Goal: Obtain resource: Obtain resource

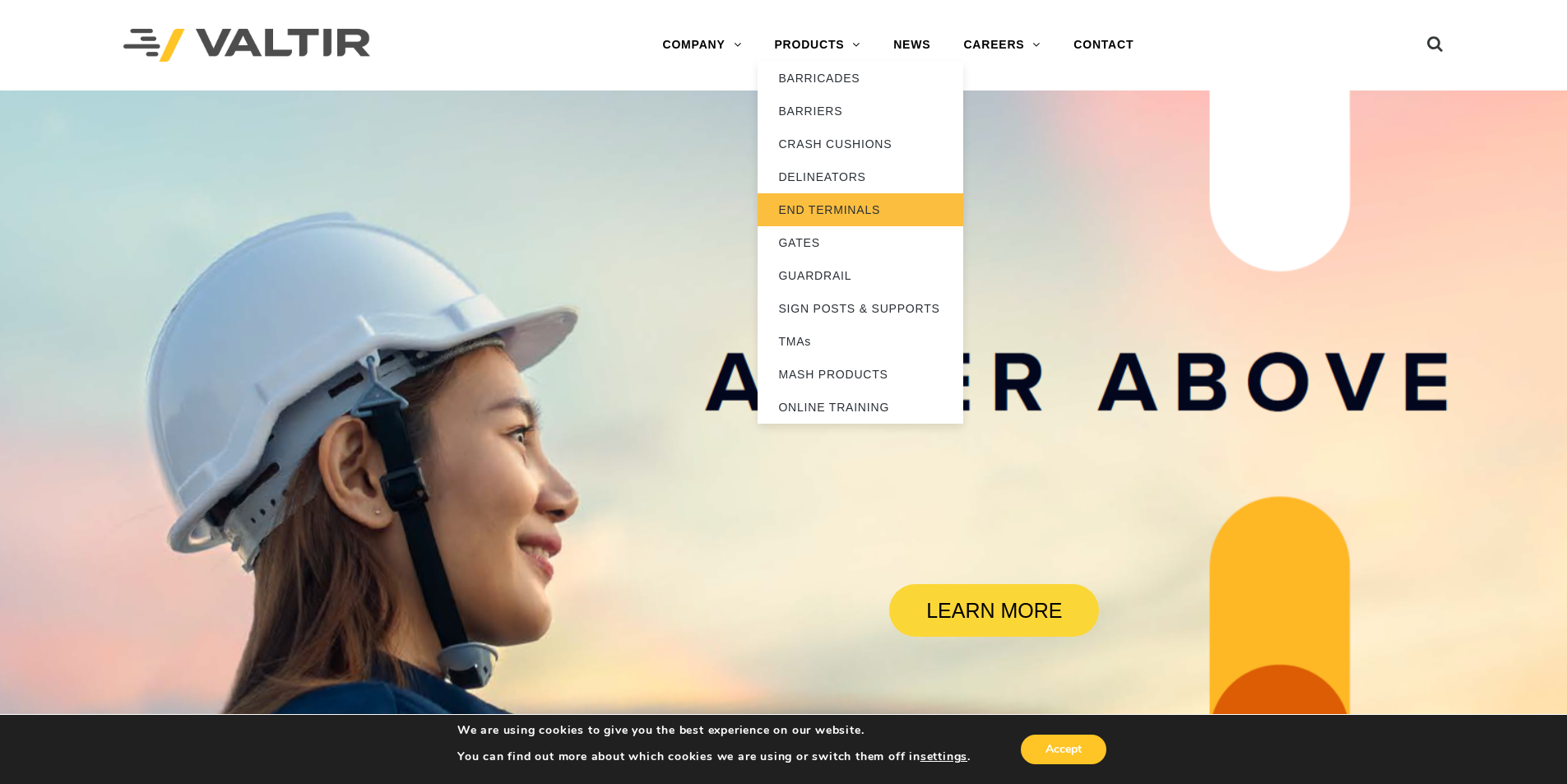
click at [828, 209] on link "END TERMINALS" at bounding box center [860, 209] width 206 height 33
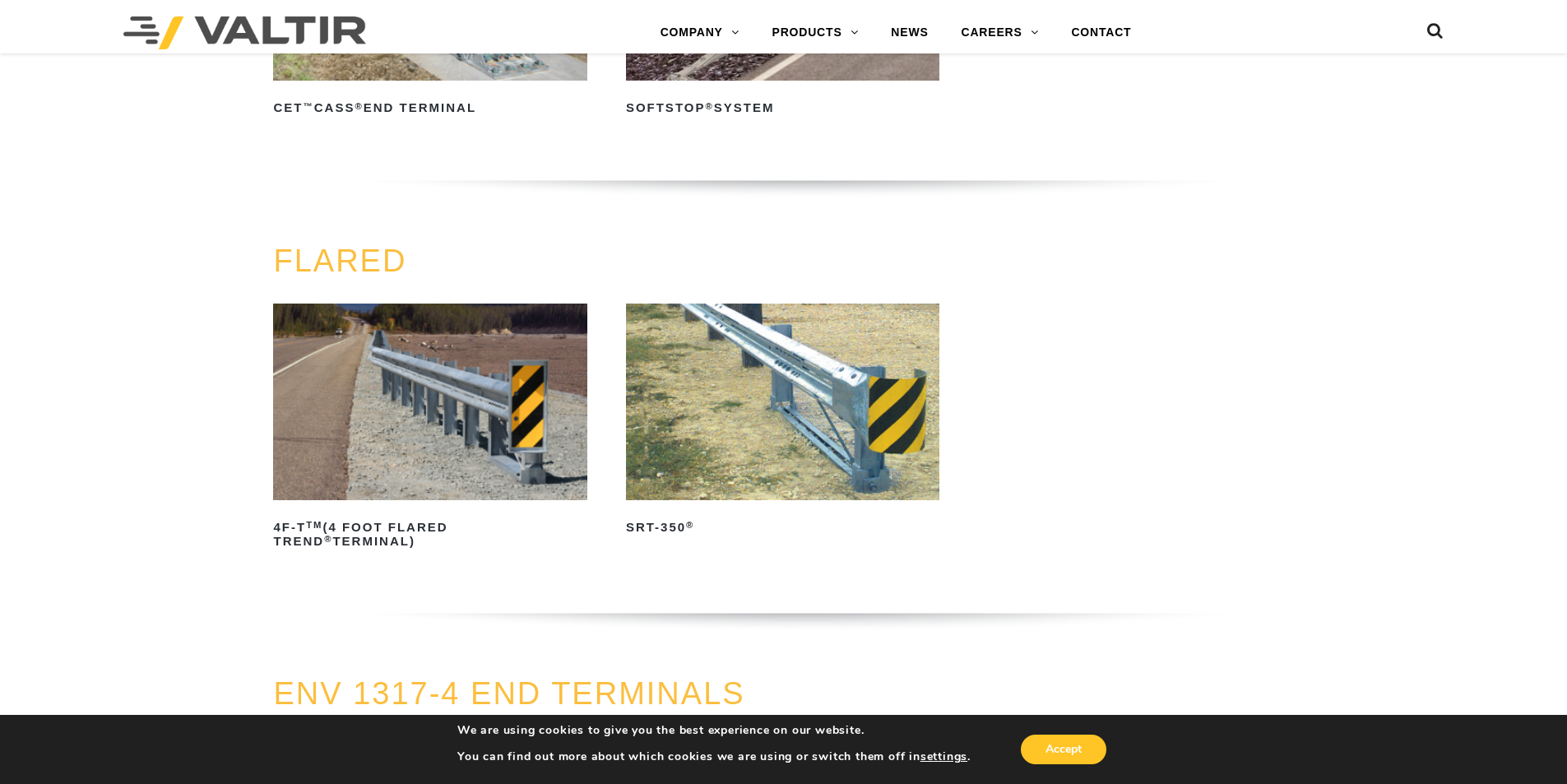
scroll to position [1562, 0]
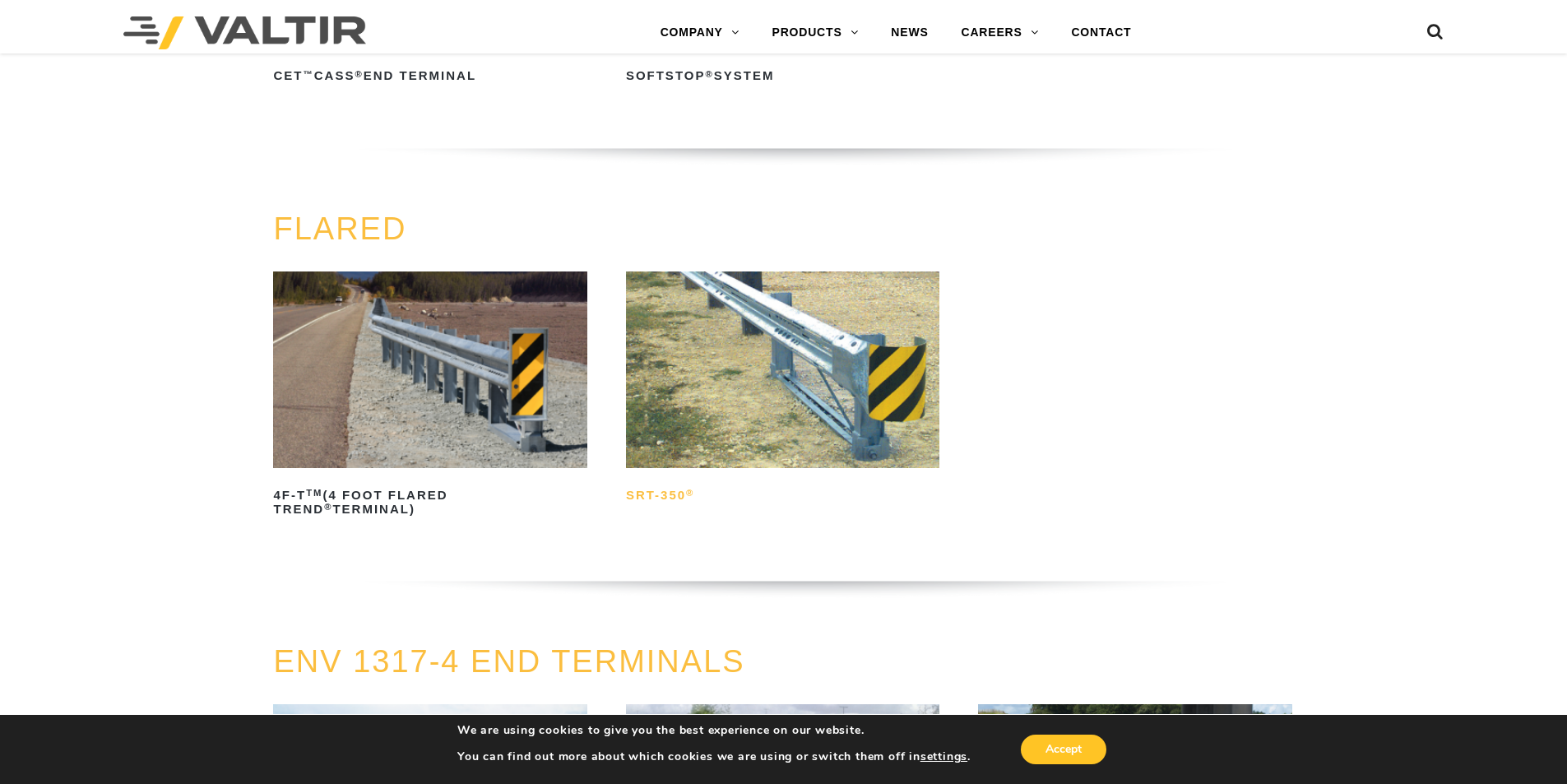
click at [660, 492] on h2 "SRT-350 ®" at bounding box center [783, 496] width 314 height 26
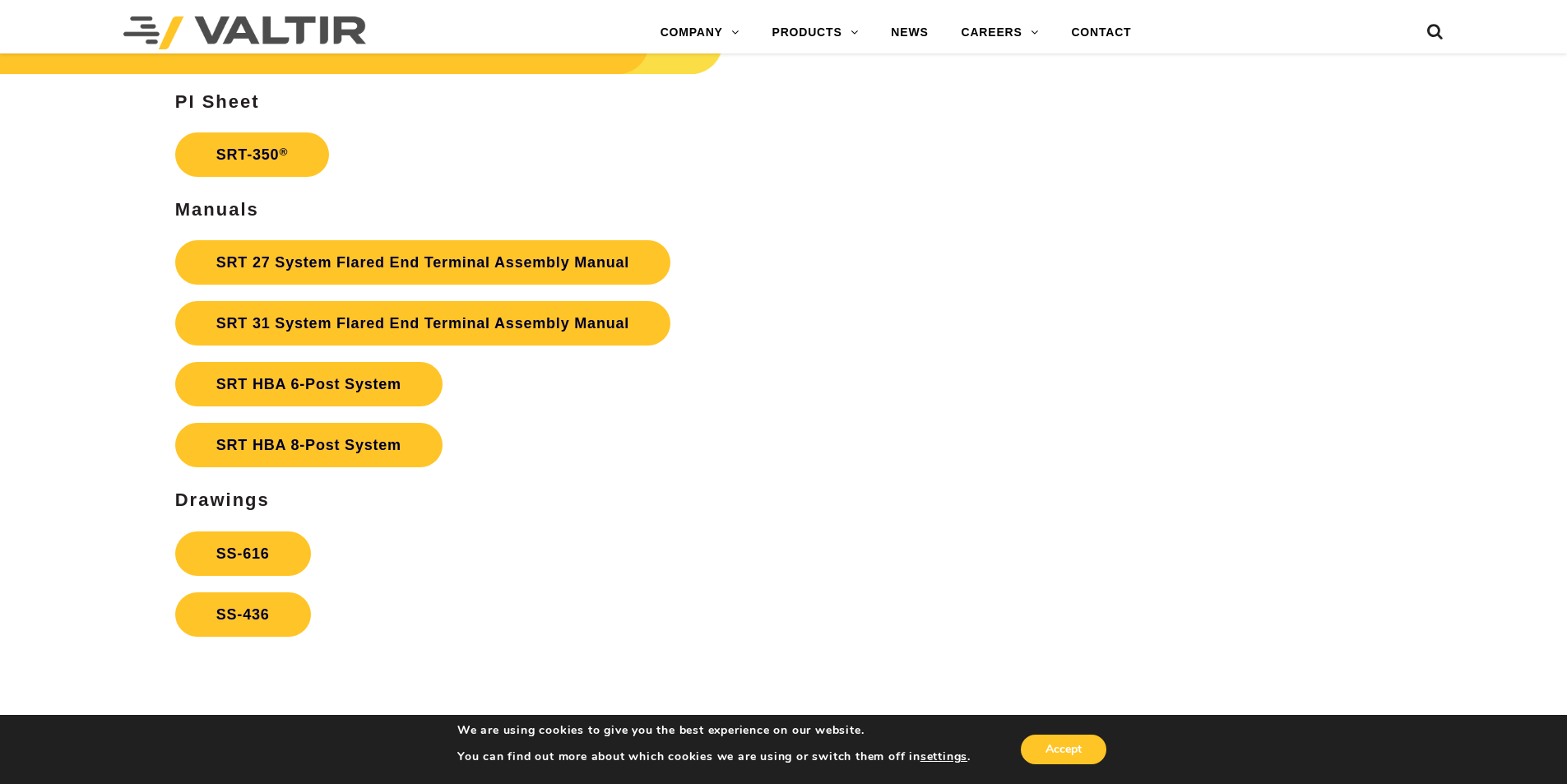
scroll to position [3125, 0]
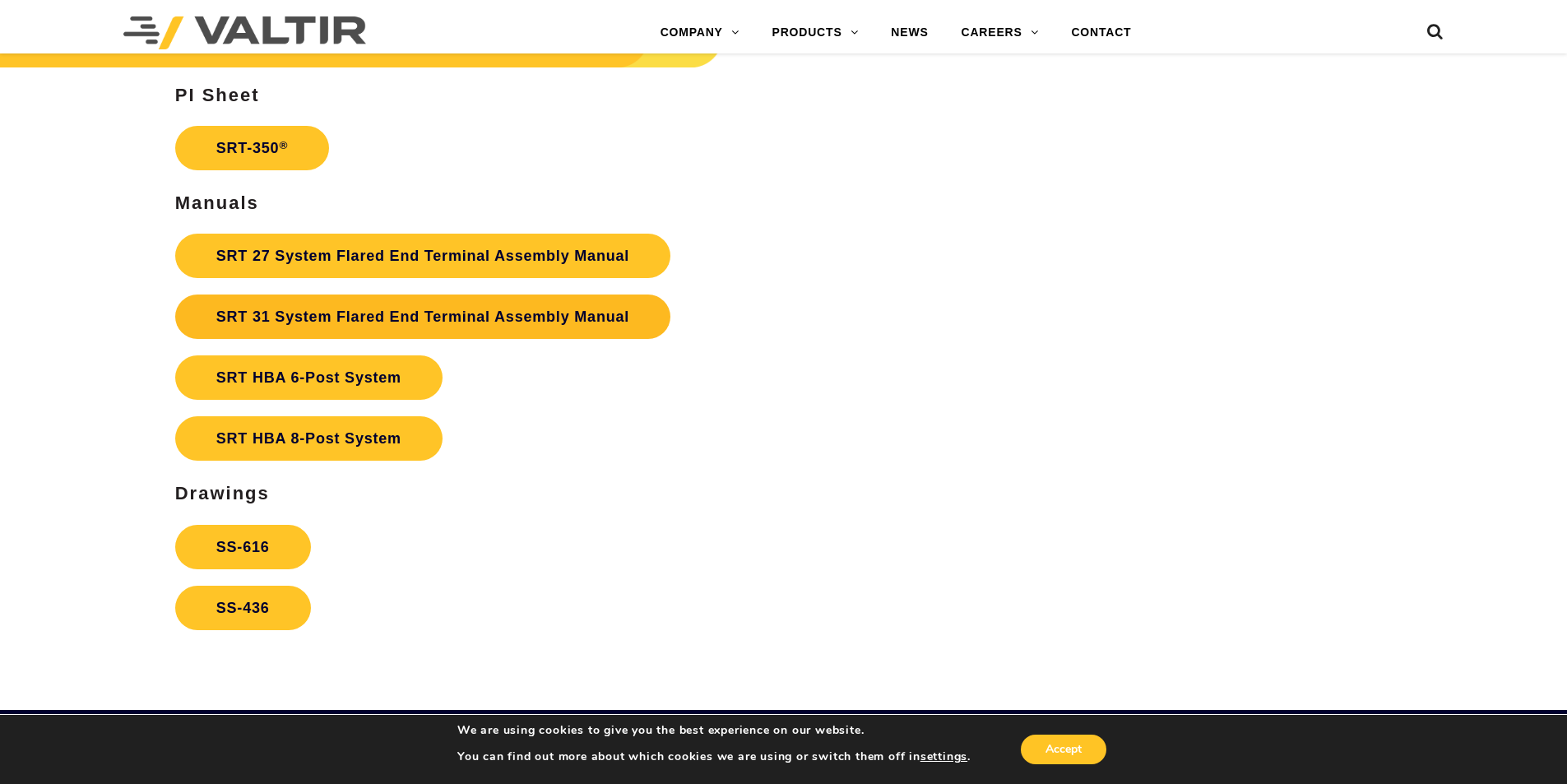
click at [431, 315] on link "SRT 31 System Flared End Terminal Assembly Manual" at bounding box center [423, 316] width 495 height 44
